Goal: Task Accomplishment & Management: Use online tool/utility

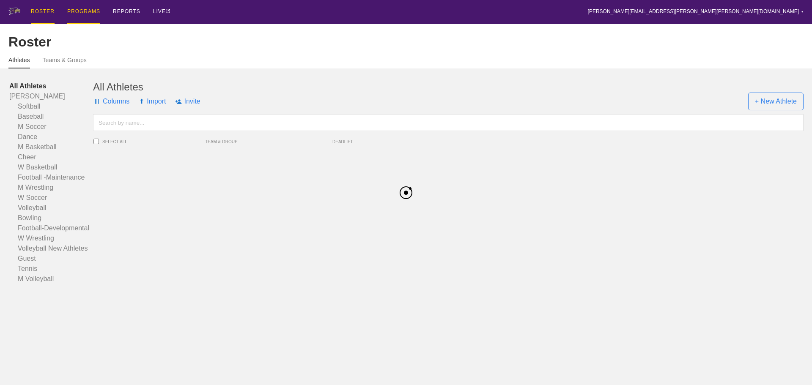
click at [90, 8] on div "PROGRAMS" at bounding box center [83, 12] width 33 height 24
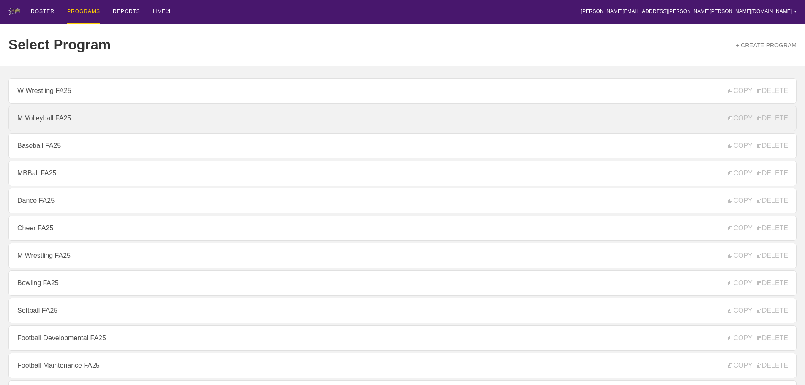
click at [51, 116] on link "M Volleyball FA25" at bounding box center [402, 118] width 788 height 25
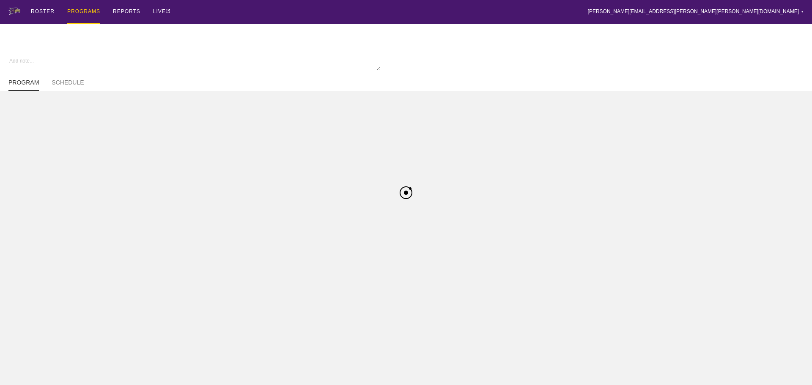
type textarea "x"
type input "M Volleyball FA25"
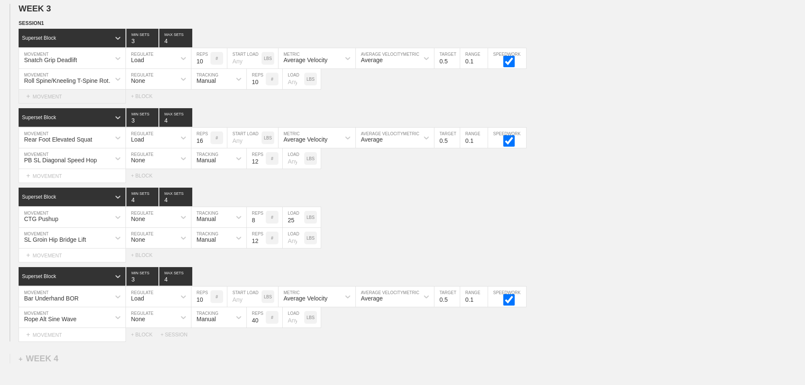
scroll to position [1759, 0]
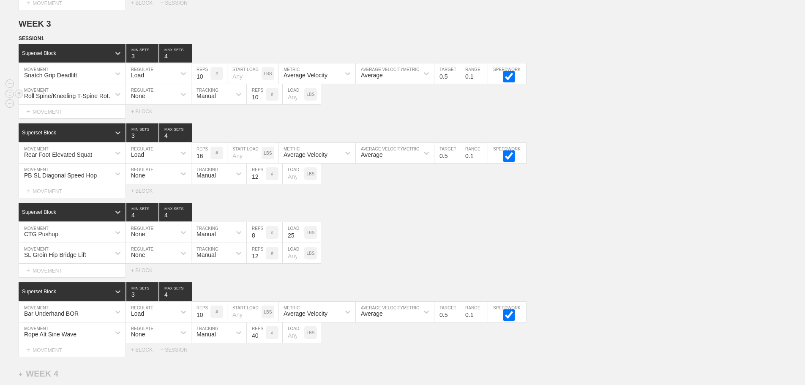
click at [99, 99] on div "Roll Spine/Kneeling T-Spine Rotation" at bounding box center [70, 96] width 92 height 7
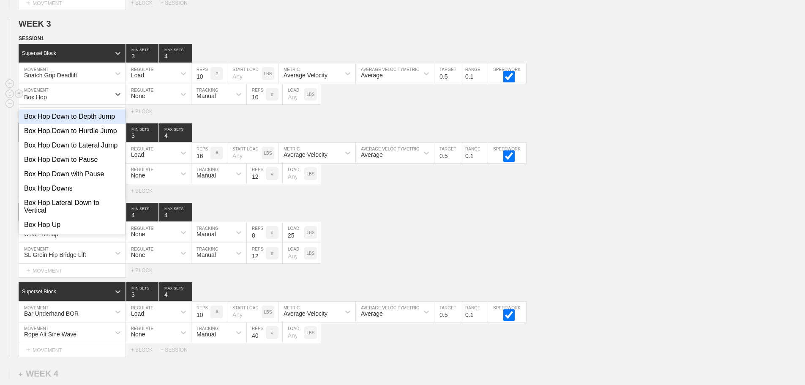
type input "Box Hop D"
click at [88, 167] on div "Box Hop Down to Pause" at bounding box center [72, 160] width 107 height 14
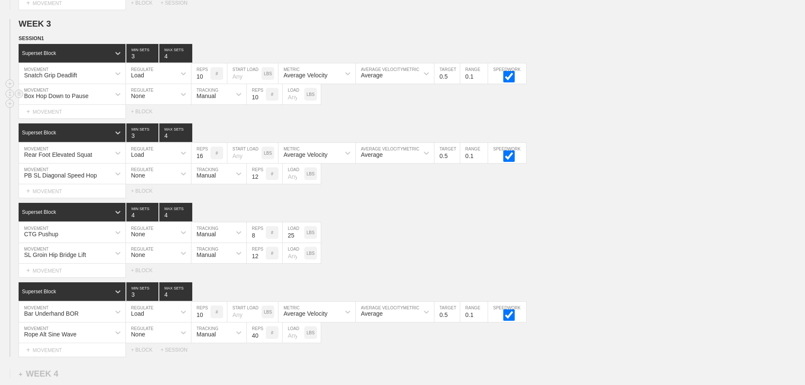
click at [255, 104] on input "10" at bounding box center [256, 94] width 19 height 20
type input "5"
click at [593, 149] on div "Superset Block 3 MIN SETS 4 MAX SETS DUPLICATE INSERT MOVEMENT AFTER DELETE Rea…" at bounding box center [402, 160] width 805 height 74
